Goal: Check status: Check status

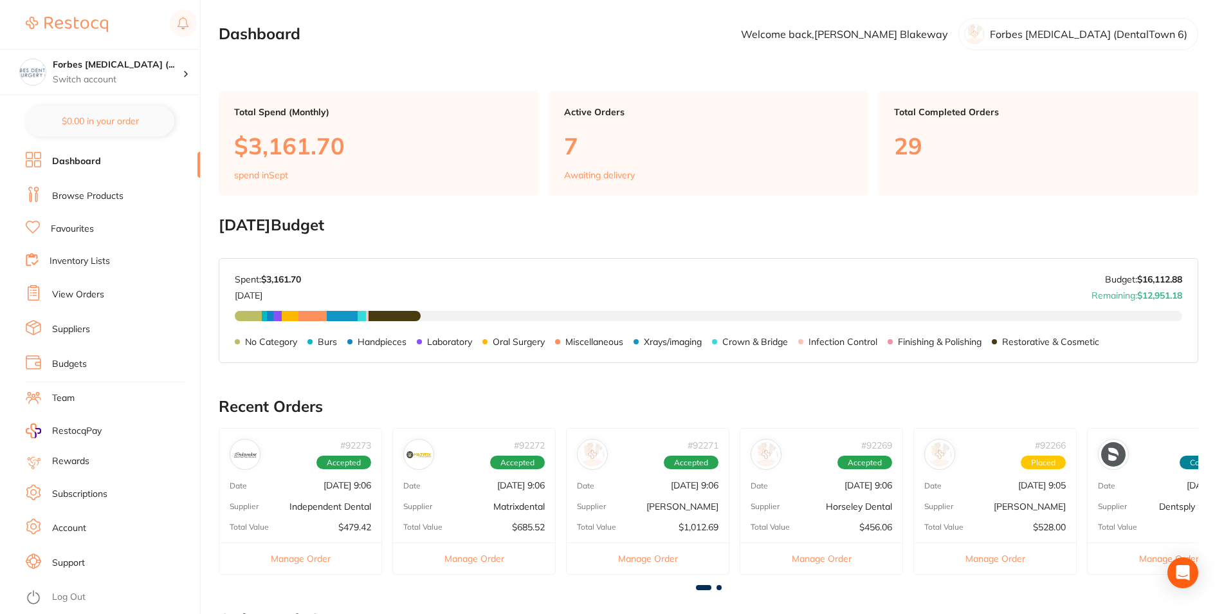
click at [80, 331] on link "Suppliers" at bounding box center [71, 329] width 38 height 13
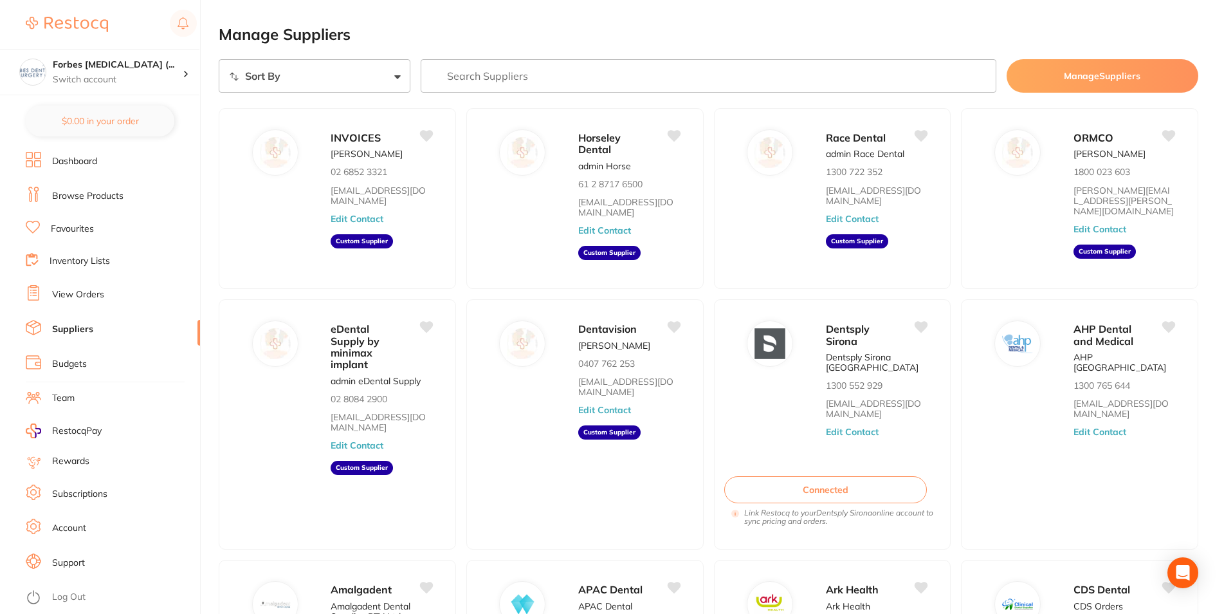
click at [68, 288] on link "View Orders" at bounding box center [78, 294] width 52 height 13
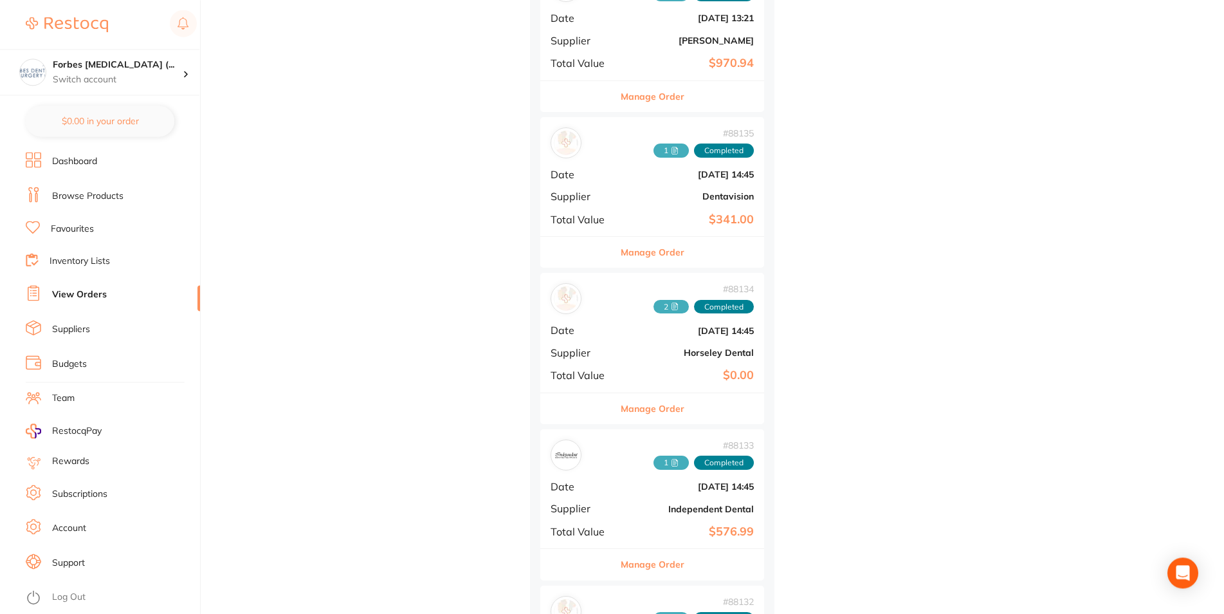
scroll to position [2427, 0]
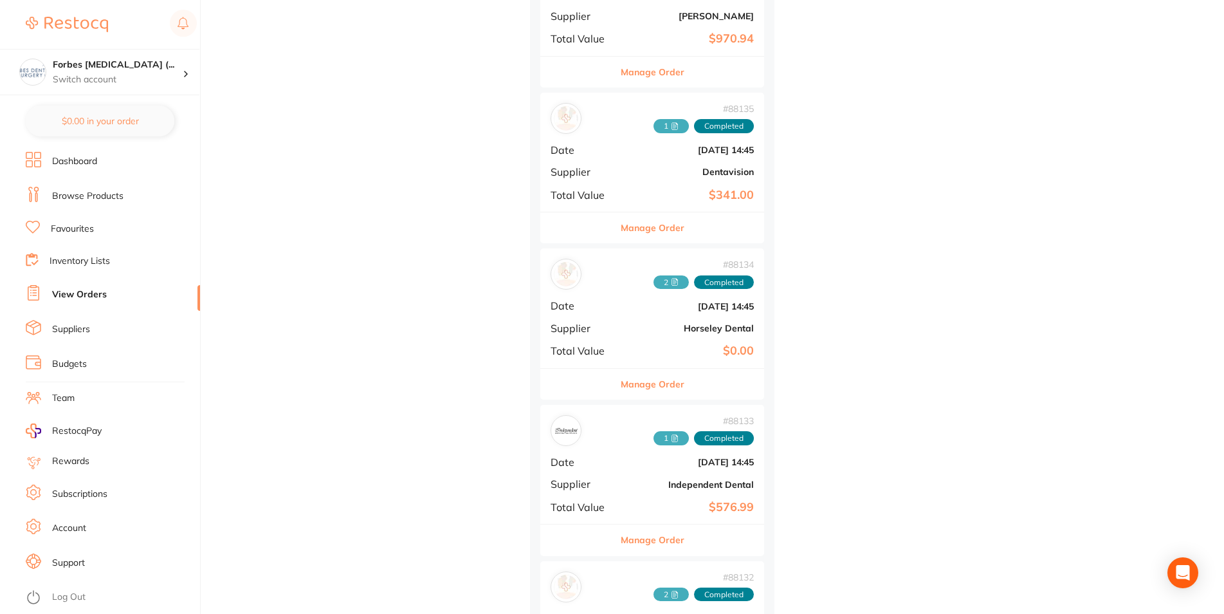
click at [650, 322] on div "# 88134 2 Completed Date [DATE] 14:45 Supplier Horseley Dental Total Value $0.00" at bounding box center [652, 307] width 224 height 119
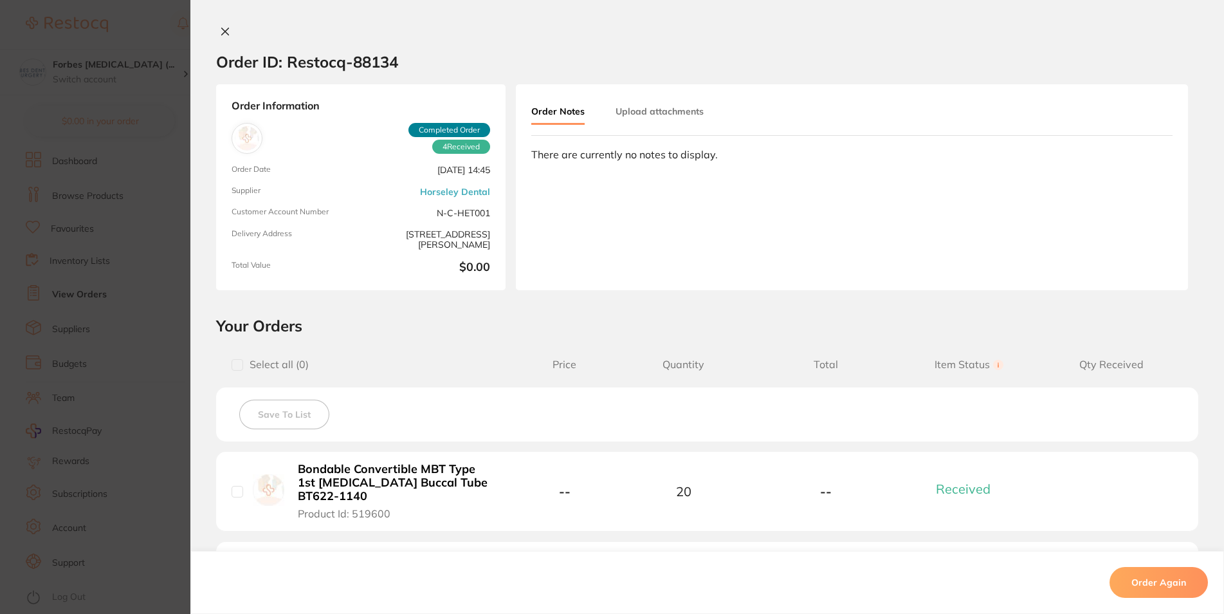
click at [601, 112] on div "Order Notes Upload attachments" at bounding box center [632, 112] width 203 height 25
click at [632, 119] on button "Upload attachments" at bounding box center [659, 111] width 88 height 23
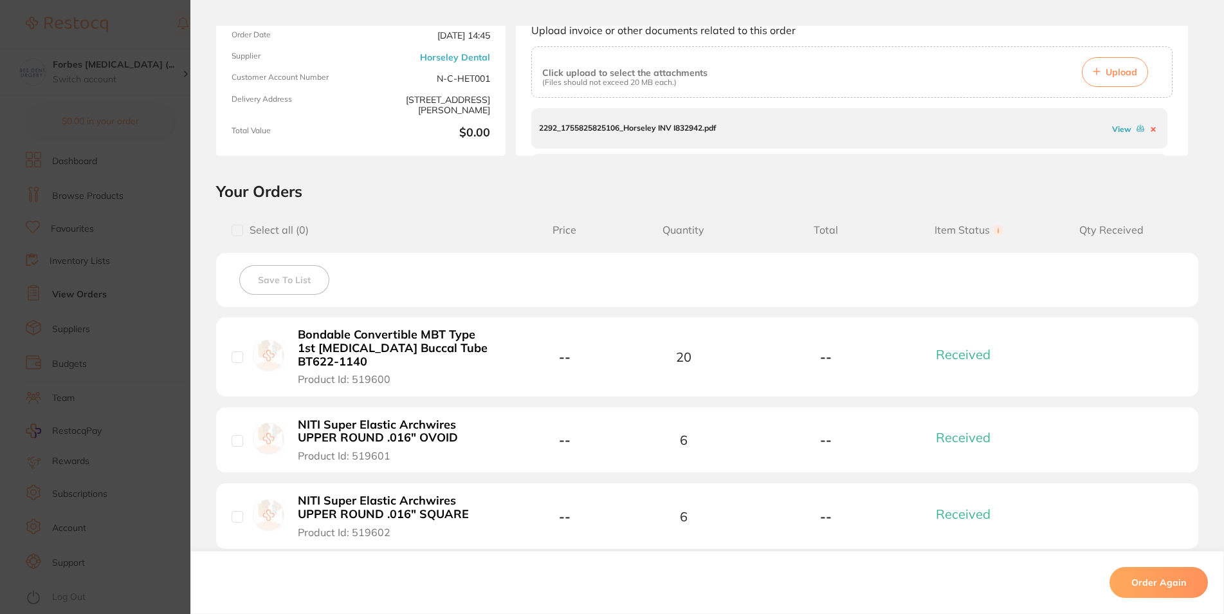
scroll to position [77, 0]
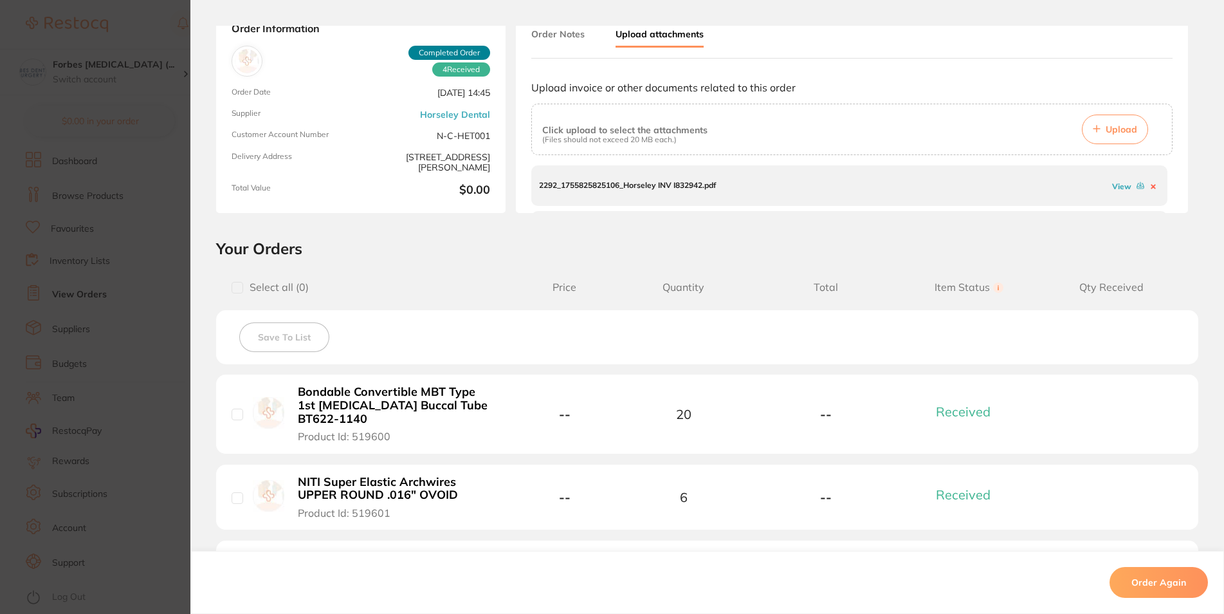
click at [1137, 188] on icon at bounding box center [1140, 185] width 7 height 5
click at [165, 310] on section "Order ID: Restocq- 88134 Order Information 4 Received Completed Order Order Dat…" at bounding box center [612, 307] width 1224 height 614
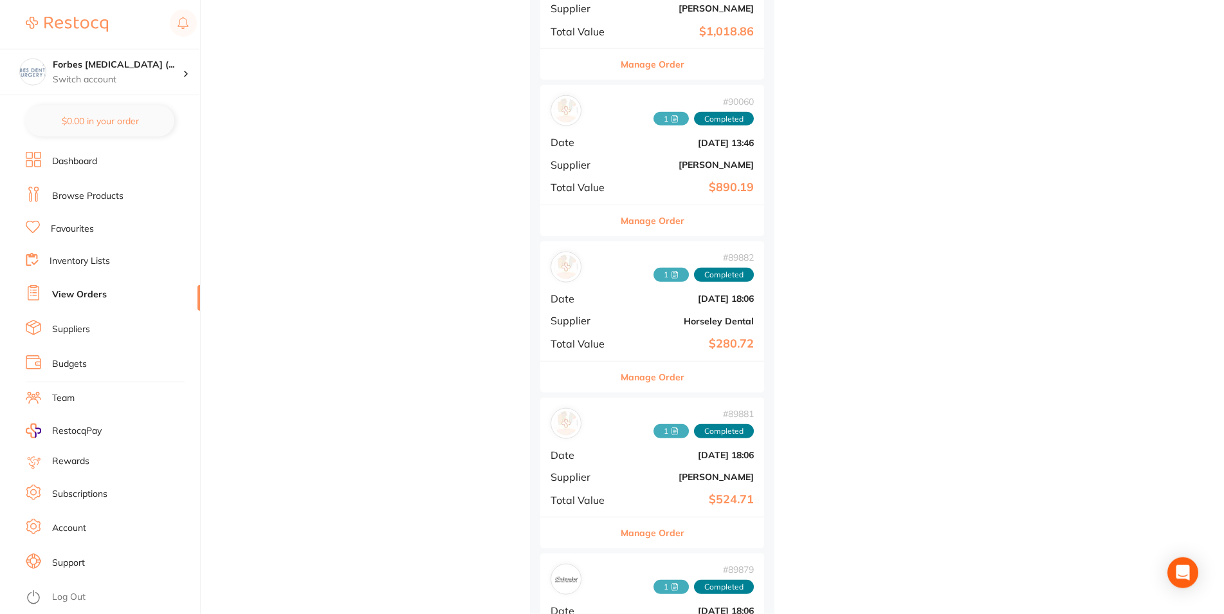
scroll to position [1509, 0]
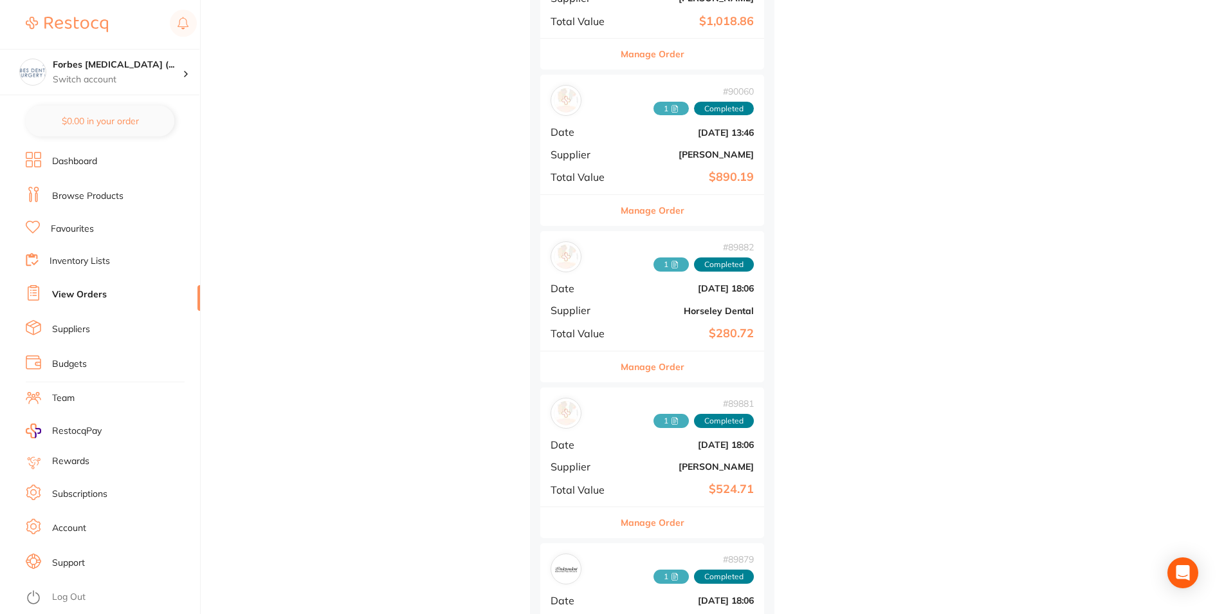
click at [650, 313] on b "Horseley Dental" at bounding box center [689, 310] width 129 height 10
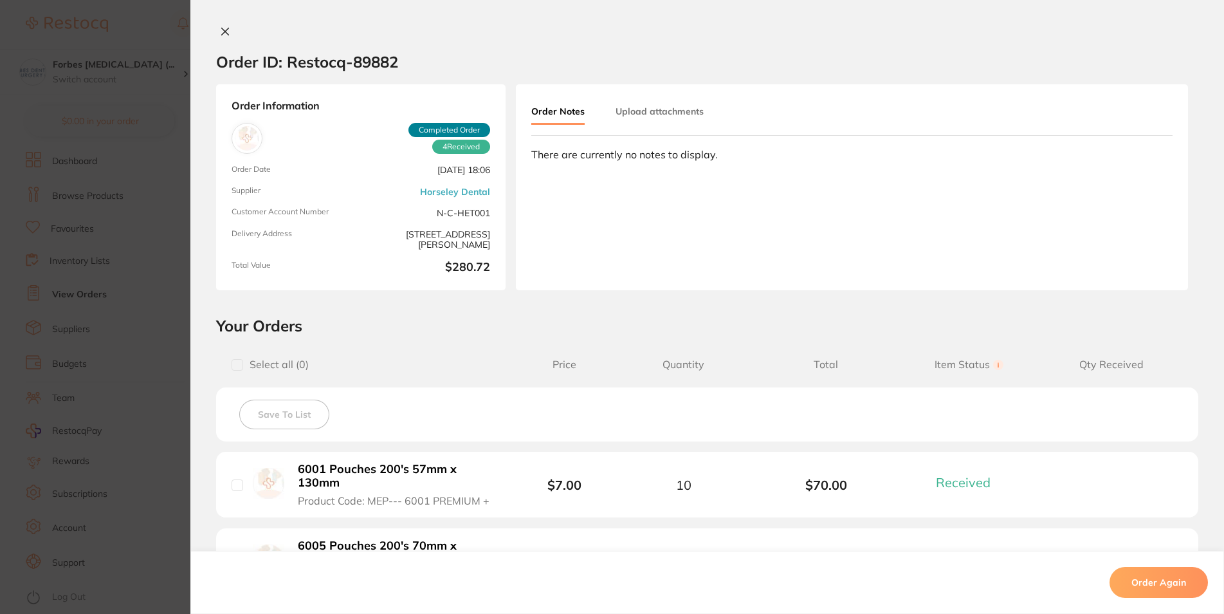
click at [623, 114] on button "Upload attachments" at bounding box center [659, 111] width 88 height 23
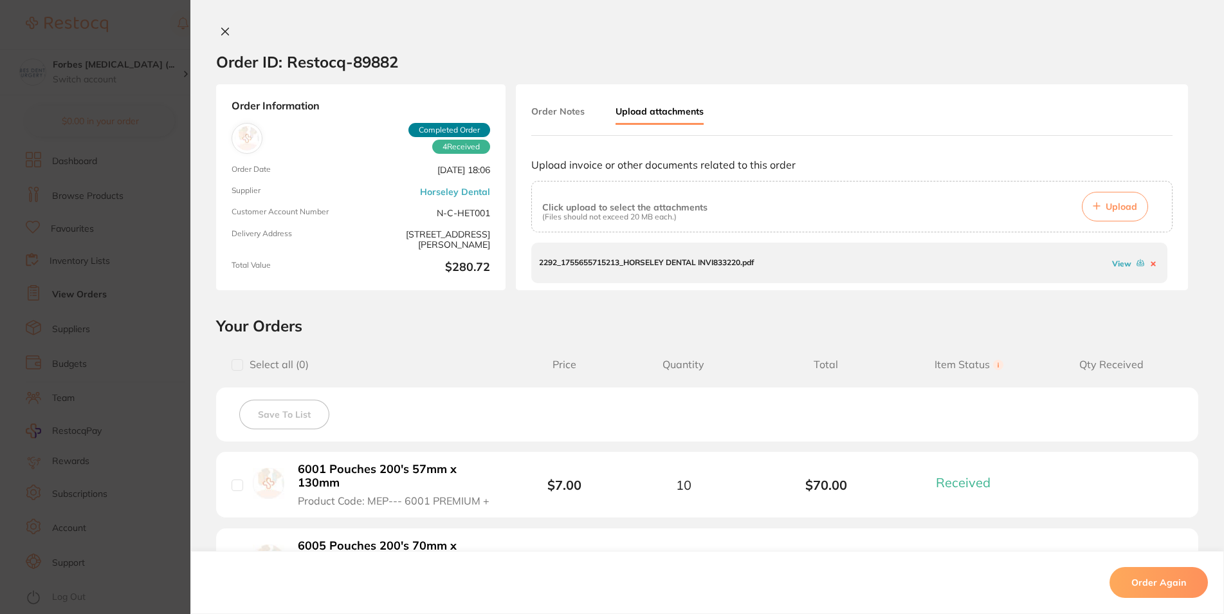
click at [1117, 261] on link "View" at bounding box center [1121, 264] width 19 height 10
click at [107, 375] on section "Order ID: Restocq- 89882 Order Information 4 Received Completed Order Order Dat…" at bounding box center [612, 307] width 1224 height 614
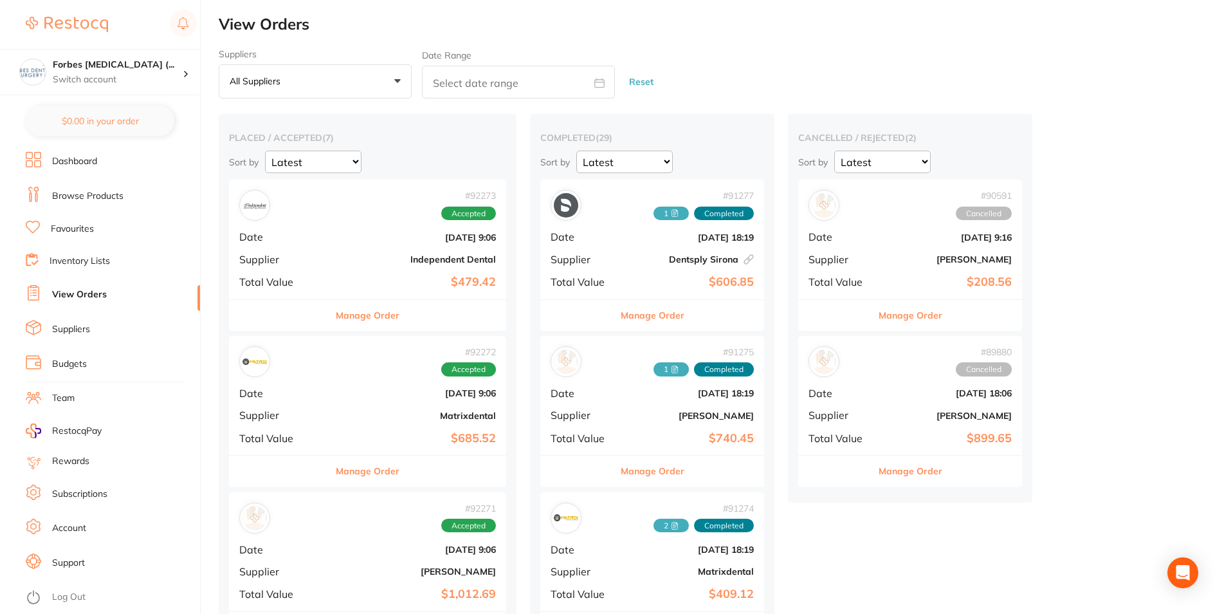
click at [576, 150] on select "Latest Notification" at bounding box center [624, 161] width 96 height 23
click at [287, 92] on button "All suppliers +0" at bounding box center [315, 81] width 193 height 35
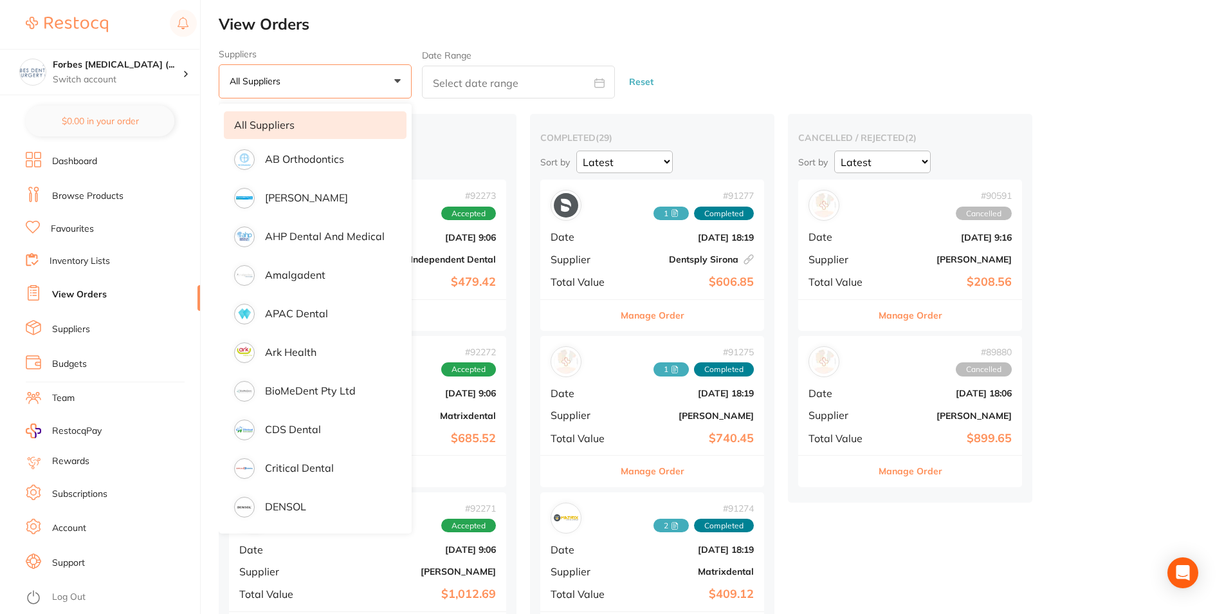
click at [304, 77] on button "All suppliers +0" at bounding box center [315, 81] width 193 height 35
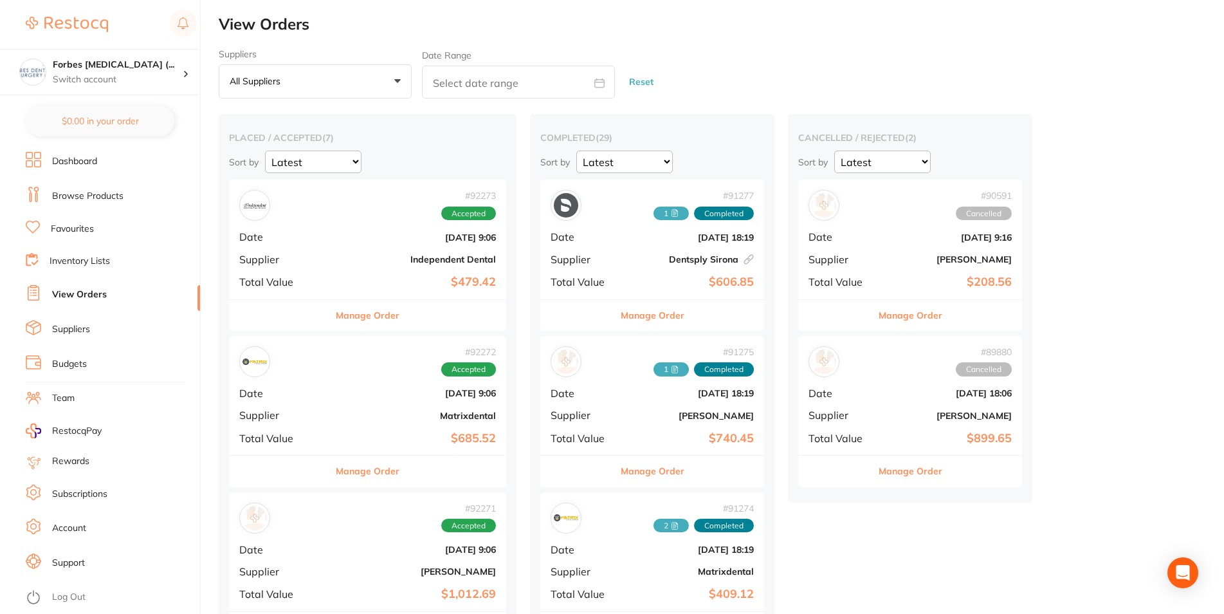
click at [302, 78] on button "All suppliers +0" at bounding box center [315, 81] width 193 height 35
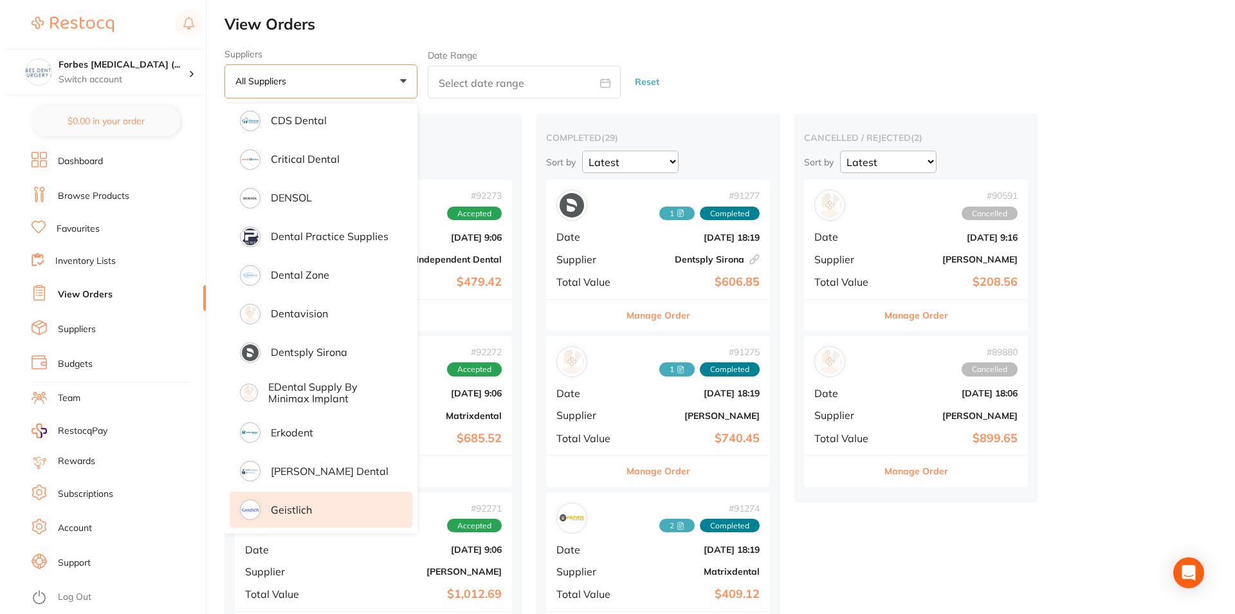
scroll to position [540, 0]
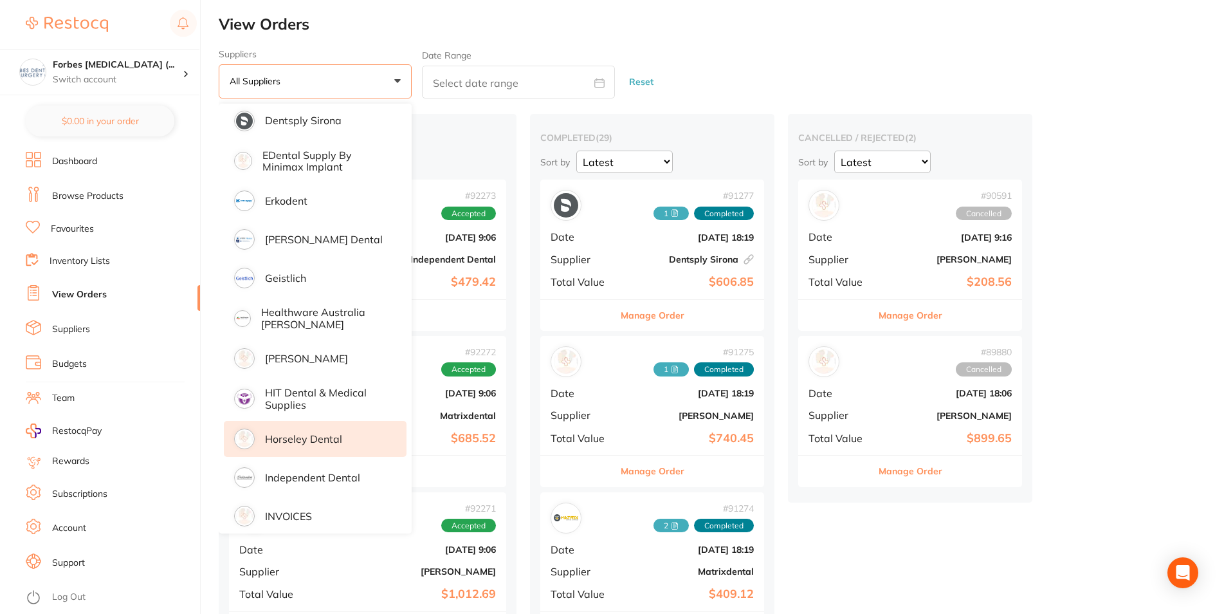
click at [280, 443] on p "Horseley Dental" at bounding box center [303, 439] width 77 height 12
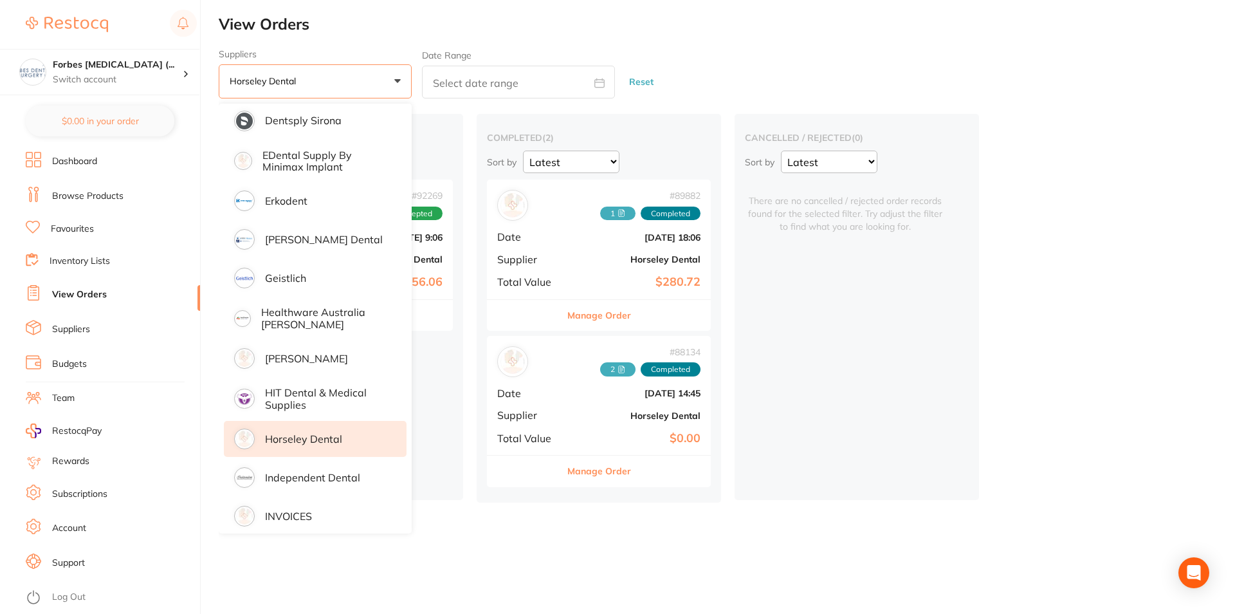
click at [1022, 257] on div "placed / accepted ( 1 ) Sort by Latest Notification # 92269 Accepted Date [DATE…" at bounding box center [727, 308] width 1016 height 388
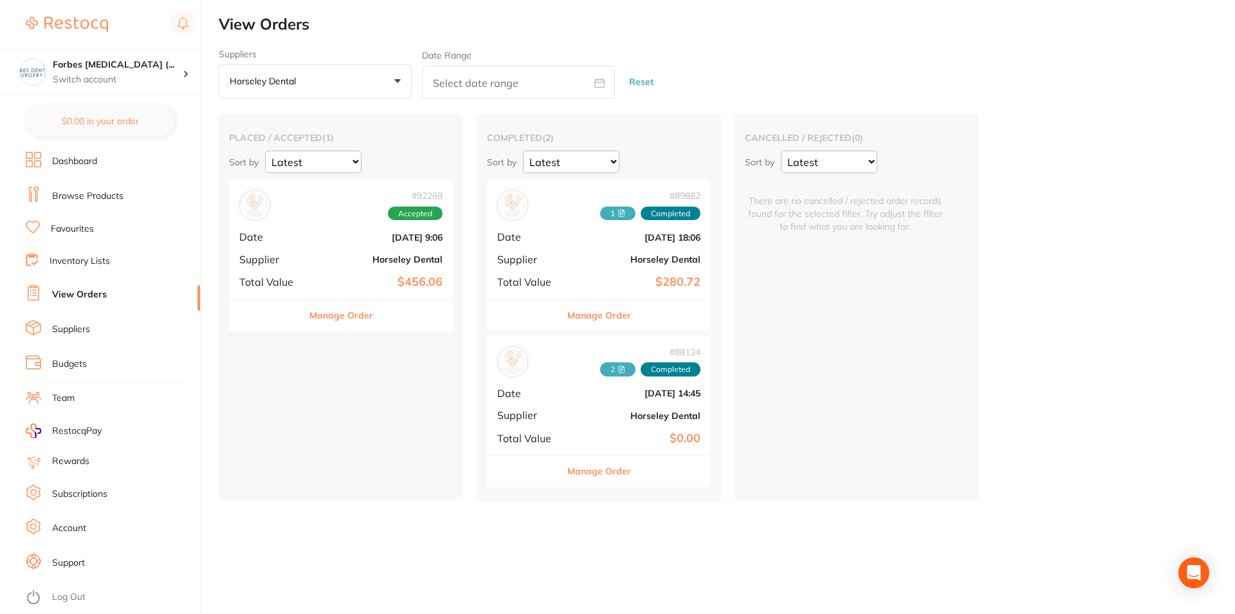
click at [561, 393] on div "# 88134 2 Completed Date [DATE] 14:45 Supplier Horseley Dental Total Value $0.00" at bounding box center [599, 395] width 224 height 119
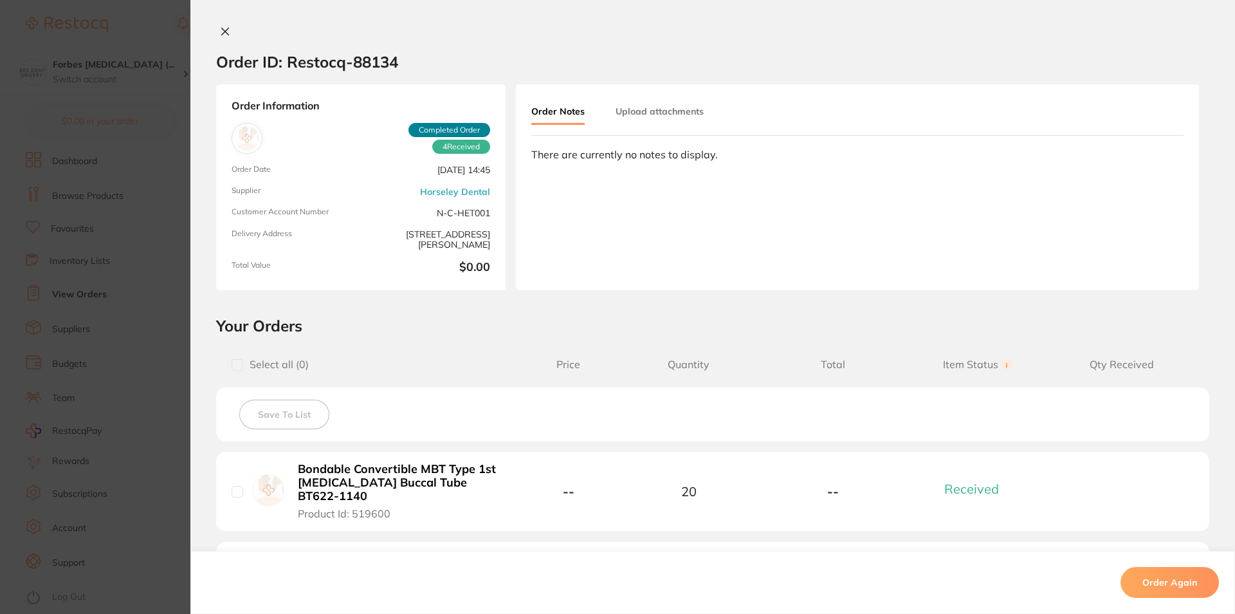
click at [659, 111] on button "Upload attachments" at bounding box center [659, 111] width 88 height 23
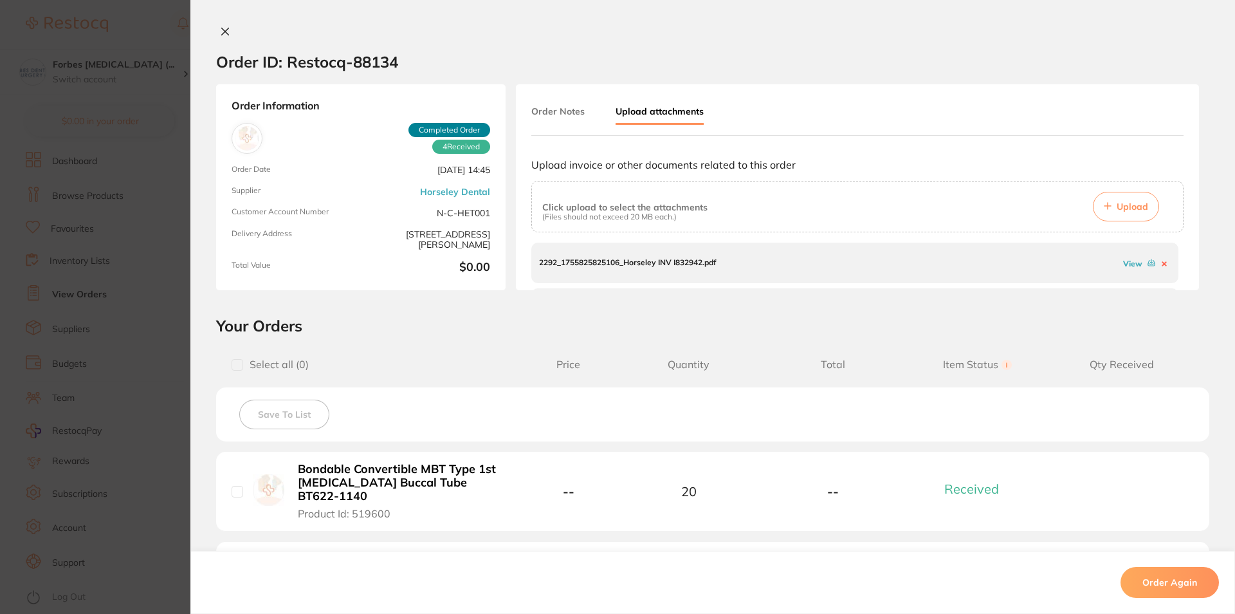
click at [1123, 265] on div "View" at bounding box center [1145, 263] width 50 height 12
click at [1123, 267] on link "View" at bounding box center [1132, 264] width 19 height 10
click at [170, 304] on section "Order ID: Restocq- 88134 Order Information 4 Received Completed Order Order Dat…" at bounding box center [617, 307] width 1235 height 614
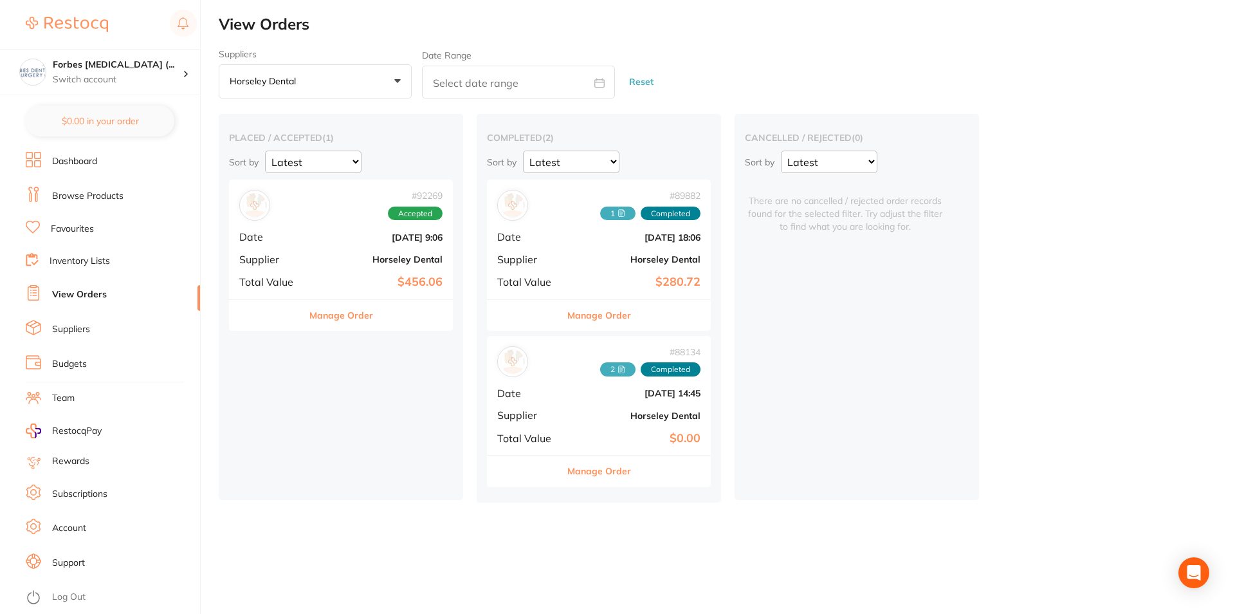
click at [866, 433] on div "cancelled / rejected ( 0 ) Sort by Latest Notification There are no cancelled /…" at bounding box center [856, 307] width 244 height 386
click at [331, 379] on div "placed / accepted ( 1 ) Sort by Latest Notification # 92269 Accepted Date [DATE…" at bounding box center [341, 307] width 244 height 386
click at [312, 282] on div "# 92269 Accepted Date [DATE] 9:06 Supplier Horseley Dental Total Value $456.06" at bounding box center [341, 238] width 224 height 119
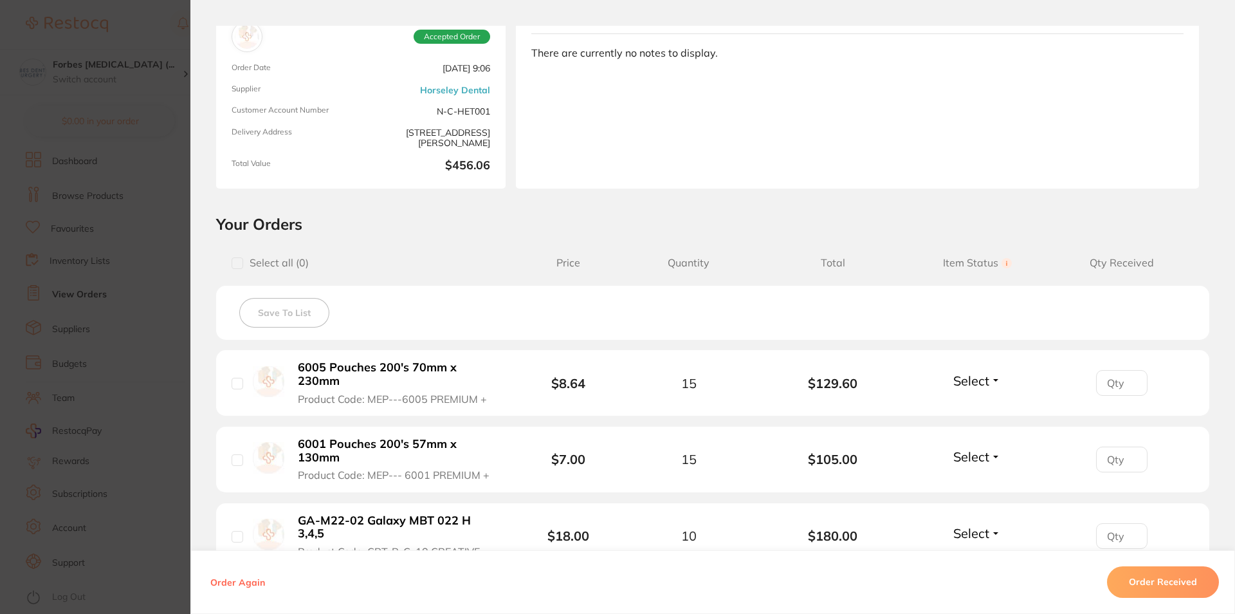
scroll to position [309, 0]
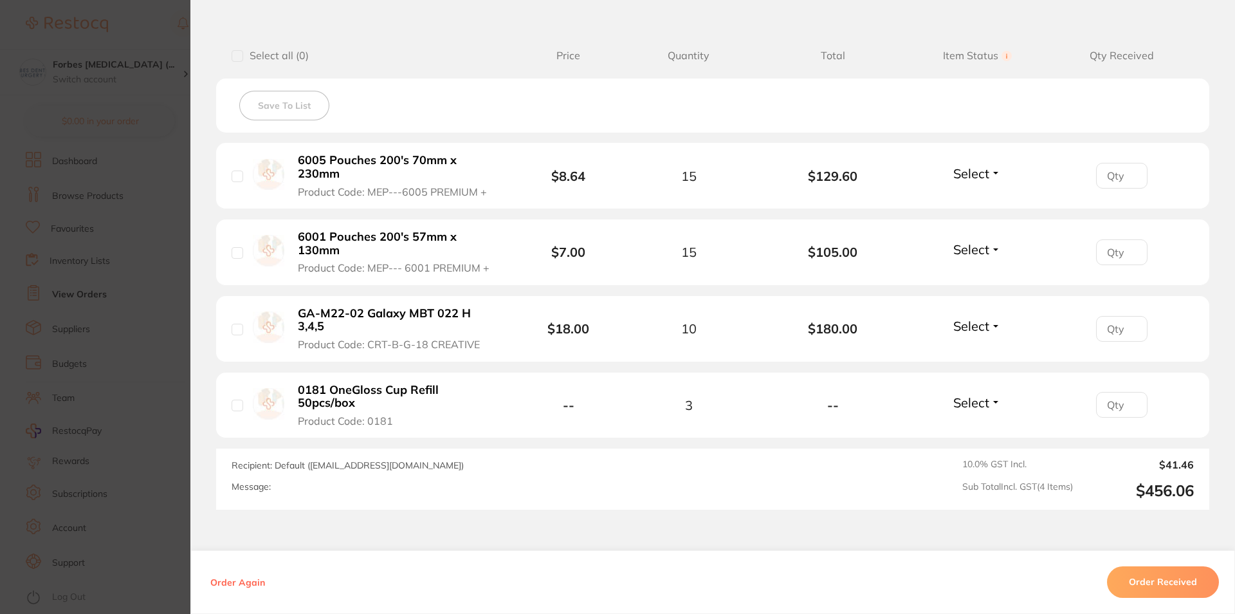
click at [165, 291] on section "Order ID: Restocq- 92269 Order Information Accepted Order Order Date [DATE] 9:0…" at bounding box center [617, 307] width 1235 height 614
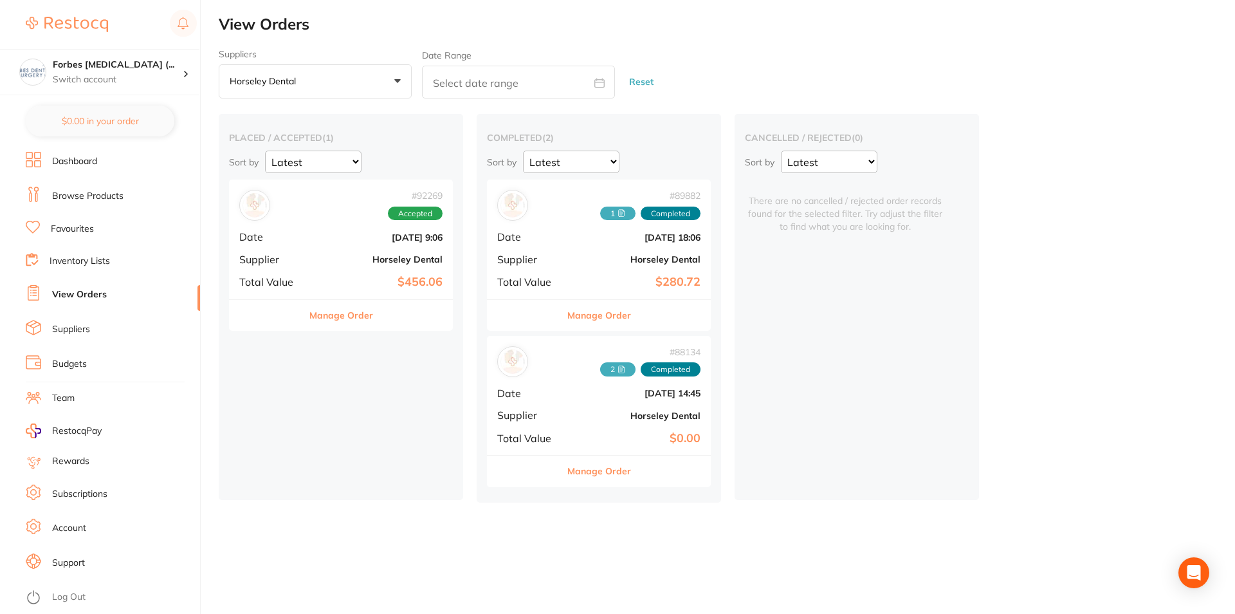
click at [355, 94] on button "Horseley Dental +0" at bounding box center [315, 81] width 193 height 35
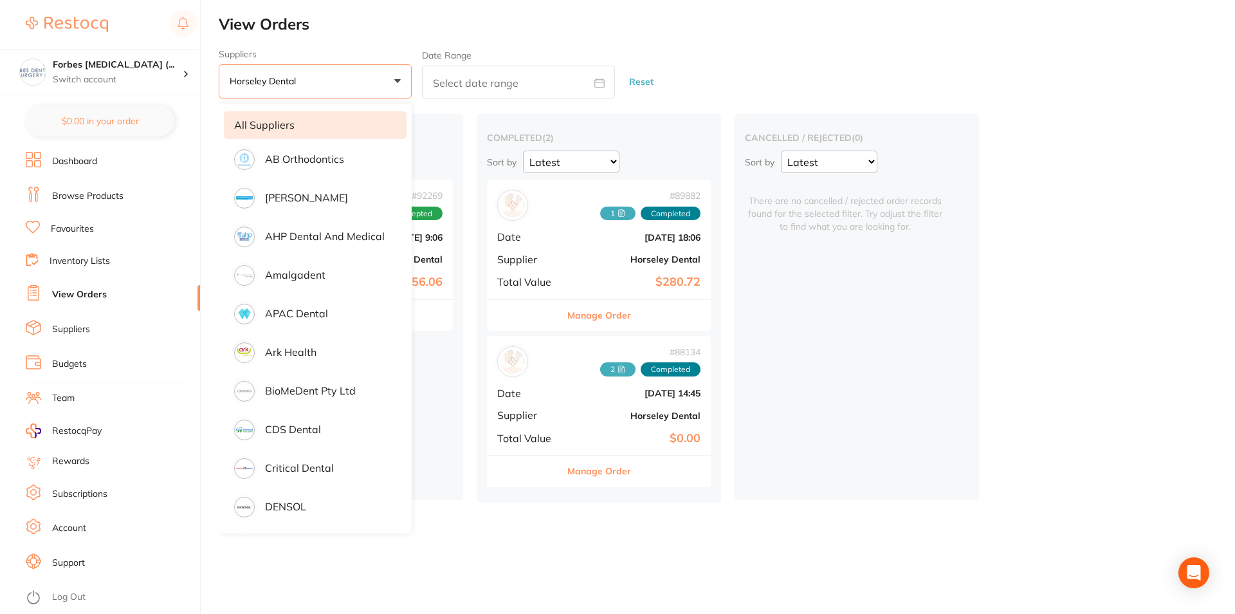
click at [333, 132] on li "All suppliers" at bounding box center [315, 124] width 183 height 27
